Goal: Check status

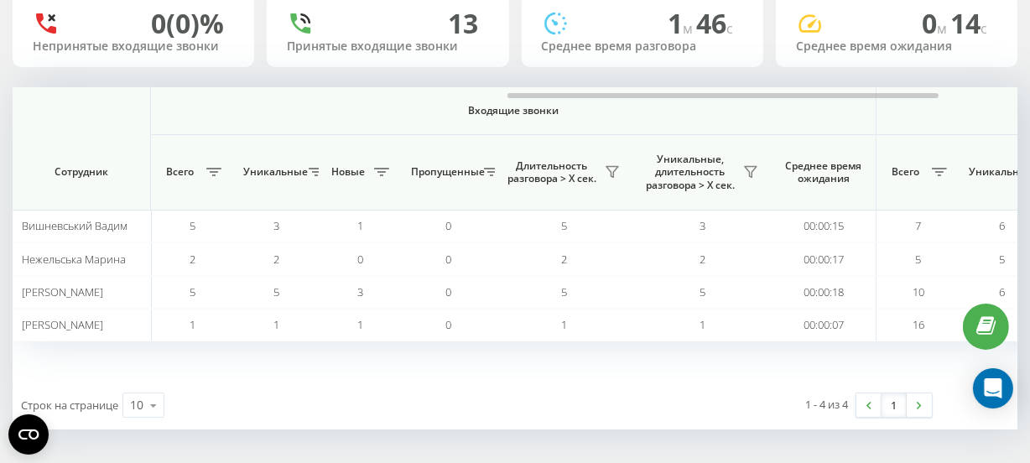
scroll to position [0, 1152]
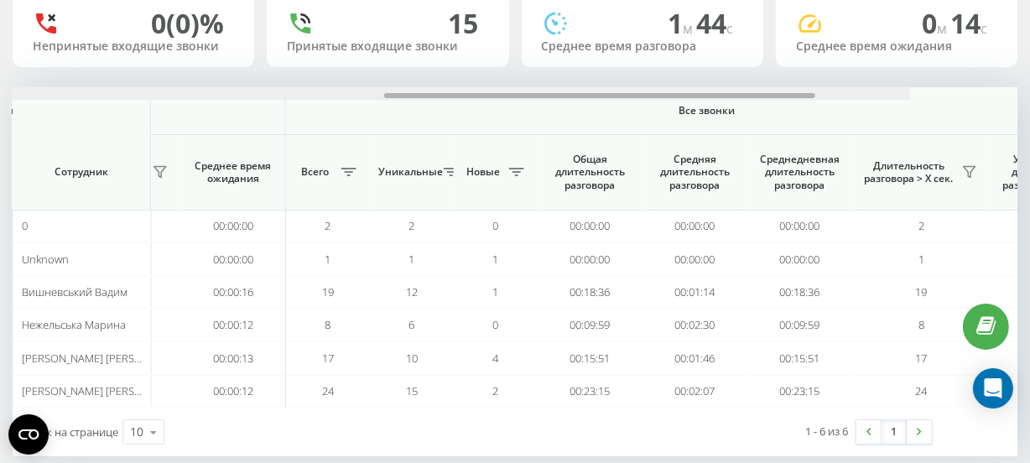
scroll to position [0, 1230]
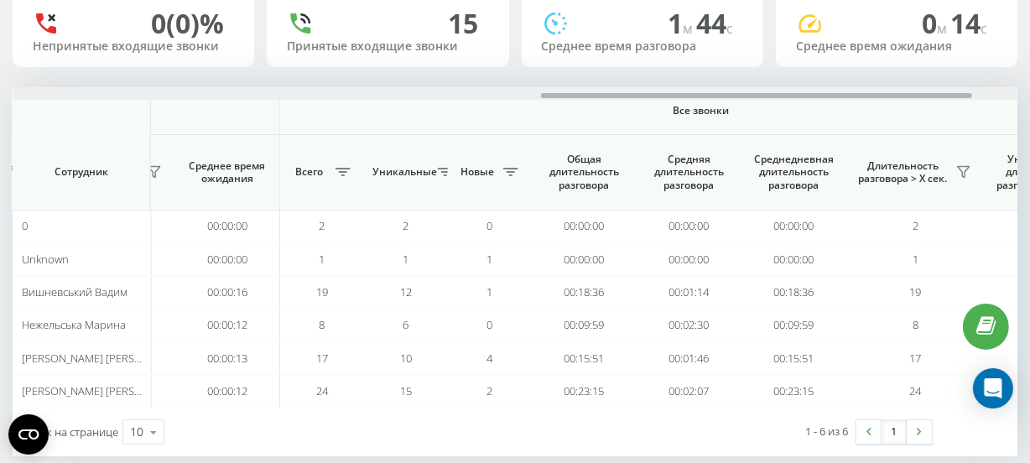
drag, startPoint x: 436, startPoint y: 96, endPoint x: 965, endPoint y: 74, distance: 528.9
click at [965, 74] on div "[DATE] - [DATE] Отдел/Сотрудник 0 (0)% Непринятые входящие звонки 15 Принятые в…" at bounding box center [515, 190] width 1005 height 533
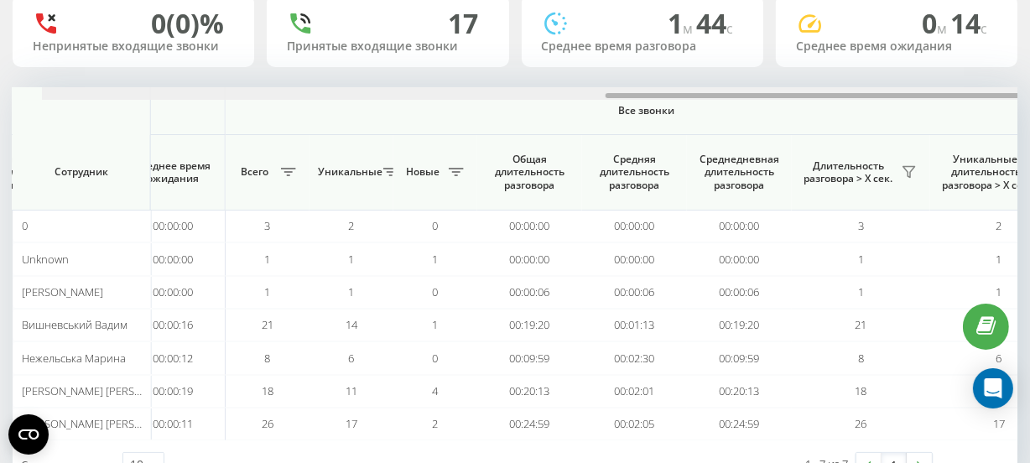
scroll to position [0, 1317]
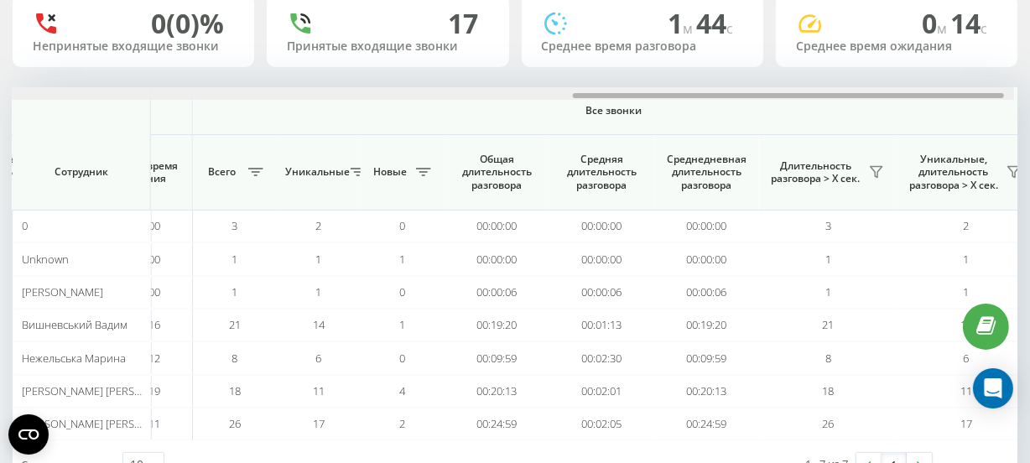
drag, startPoint x: 0, startPoint y: 0, endPoint x: 990, endPoint y: 72, distance: 992.4
click at [990, 72] on div "[DATE] - [DATE] Отдел/Сотрудник 0 (0)% Непринятые входящие звонки 17 Принятые в…" at bounding box center [515, 206] width 1005 height 565
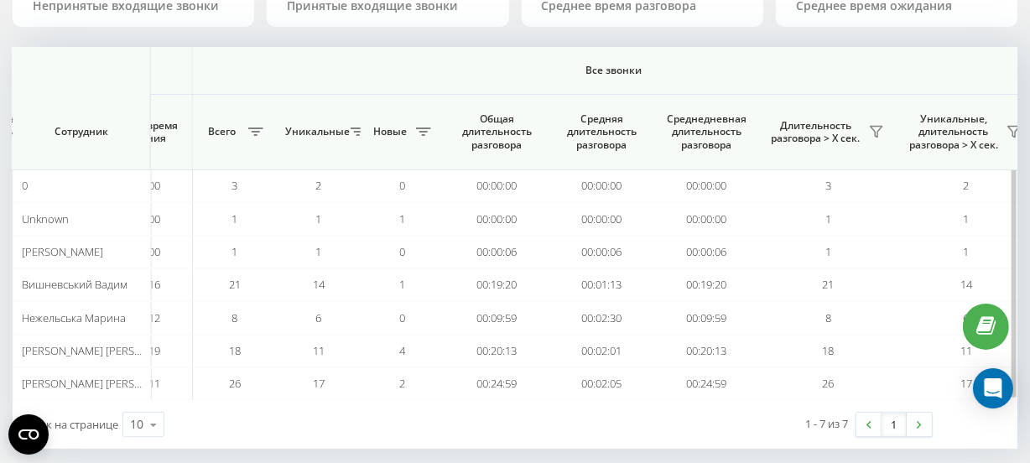
scroll to position [185, 0]
